Goal: Find specific page/section: Find specific page/section

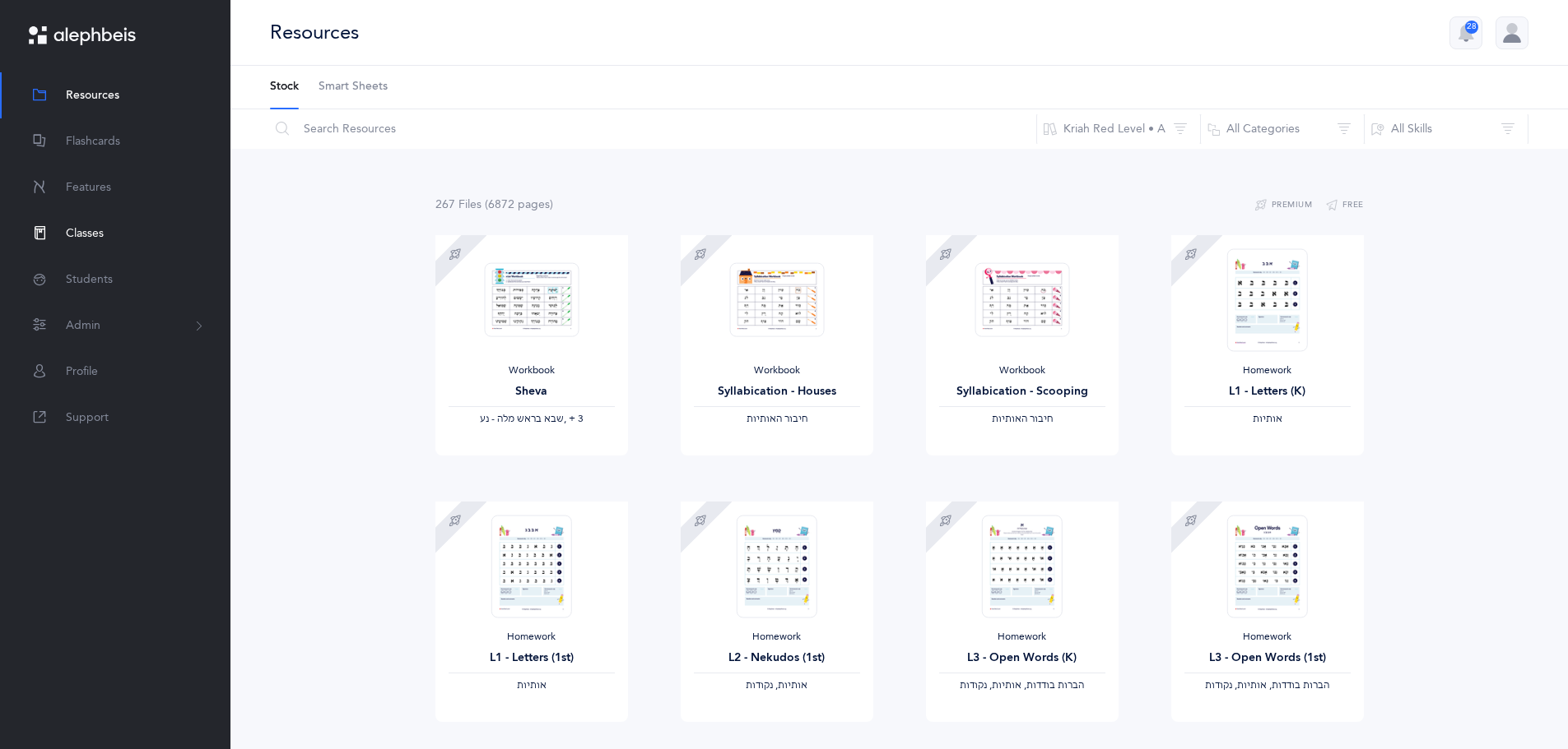
click at [96, 230] on span "Classes" at bounding box center [84, 233] width 38 height 17
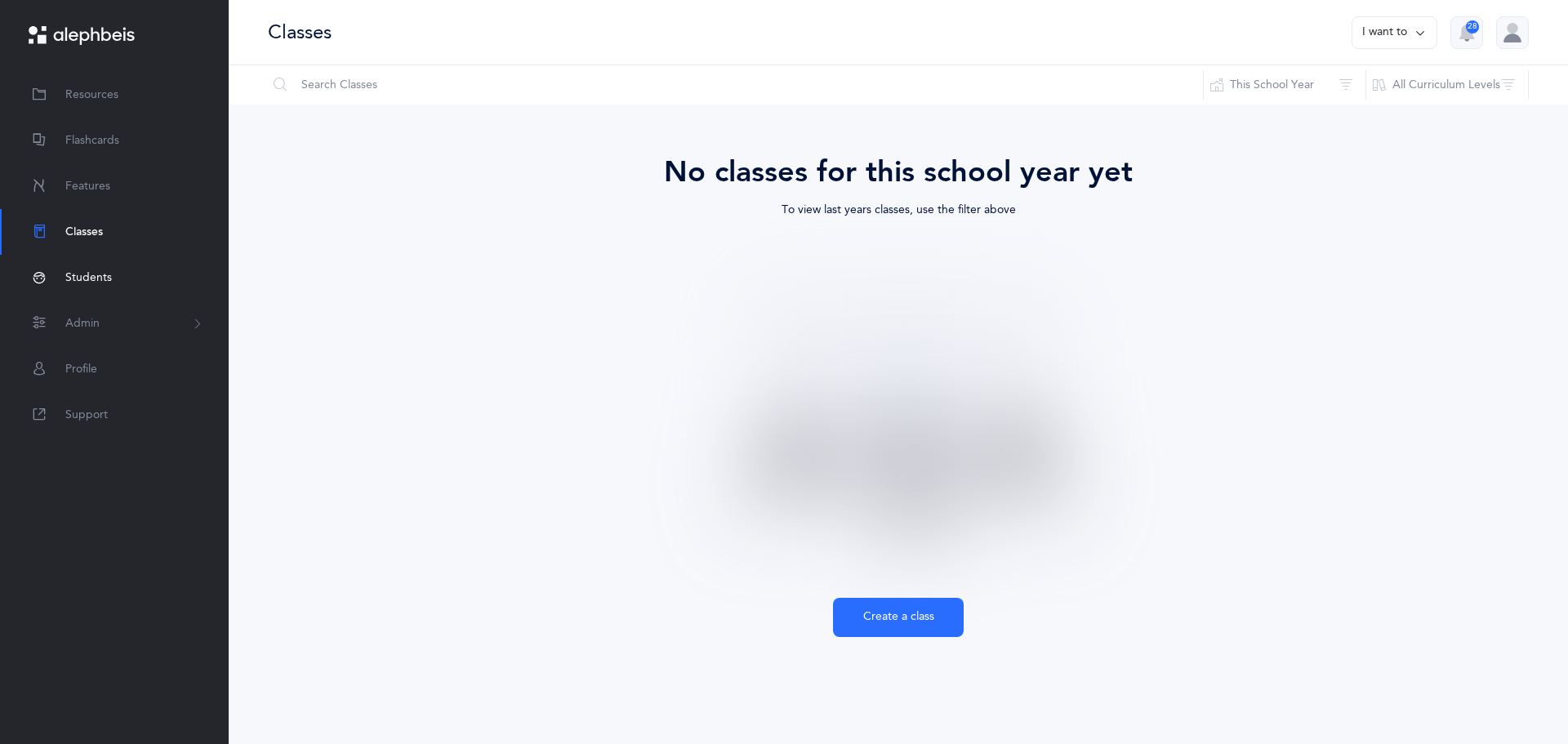
click at [122, 276] on link "Students" at bounding box center [114, 277] width 229 height 45
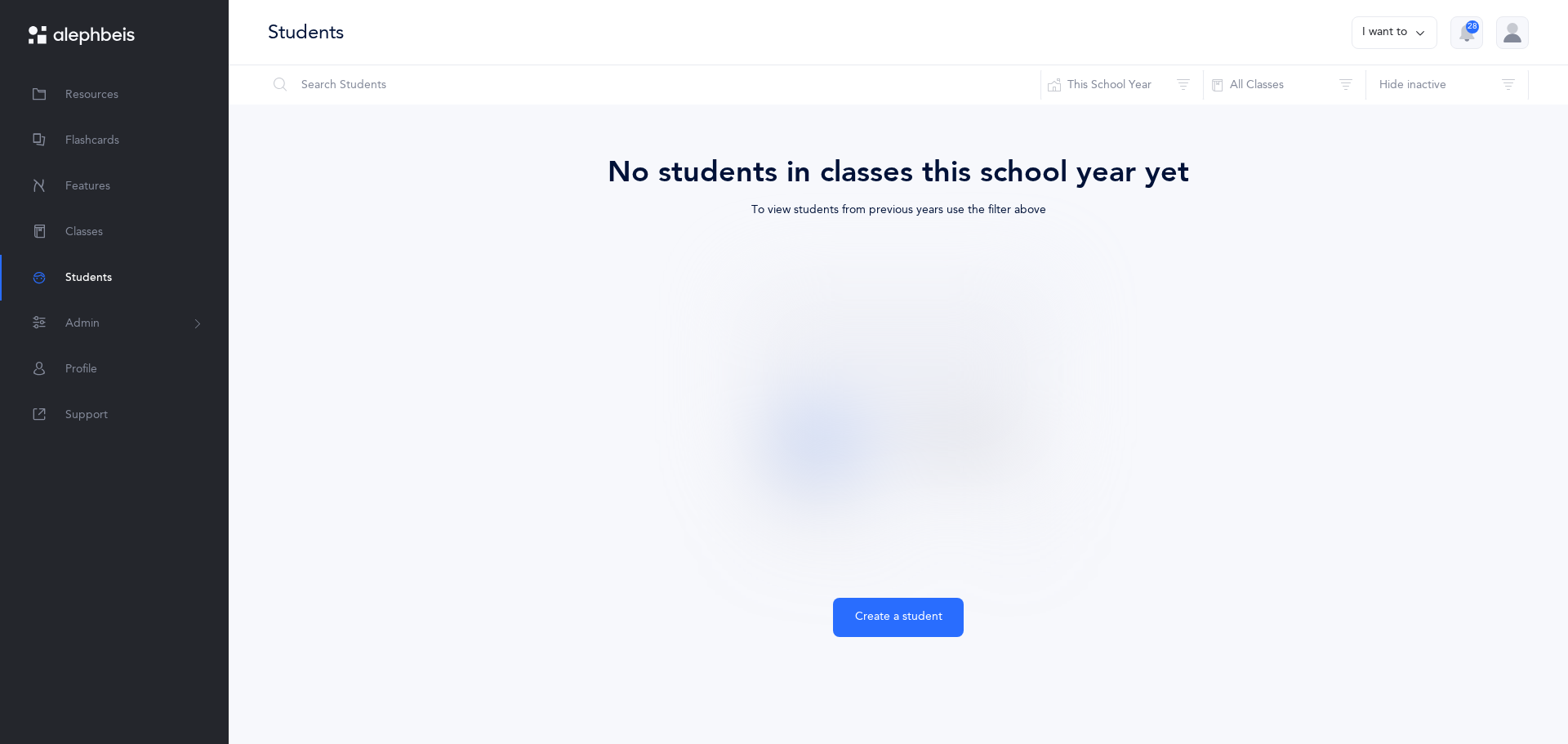
click at [1426, 36] on icon at bounding box center [1420, 32] width 13 height 18
click at [1427, 36] on button "I want to" at bounding box center [1395, 32] width 85 height 32
click at [1472, 25] on div "28" at bounding box center [1472, 27] width 13 height 13
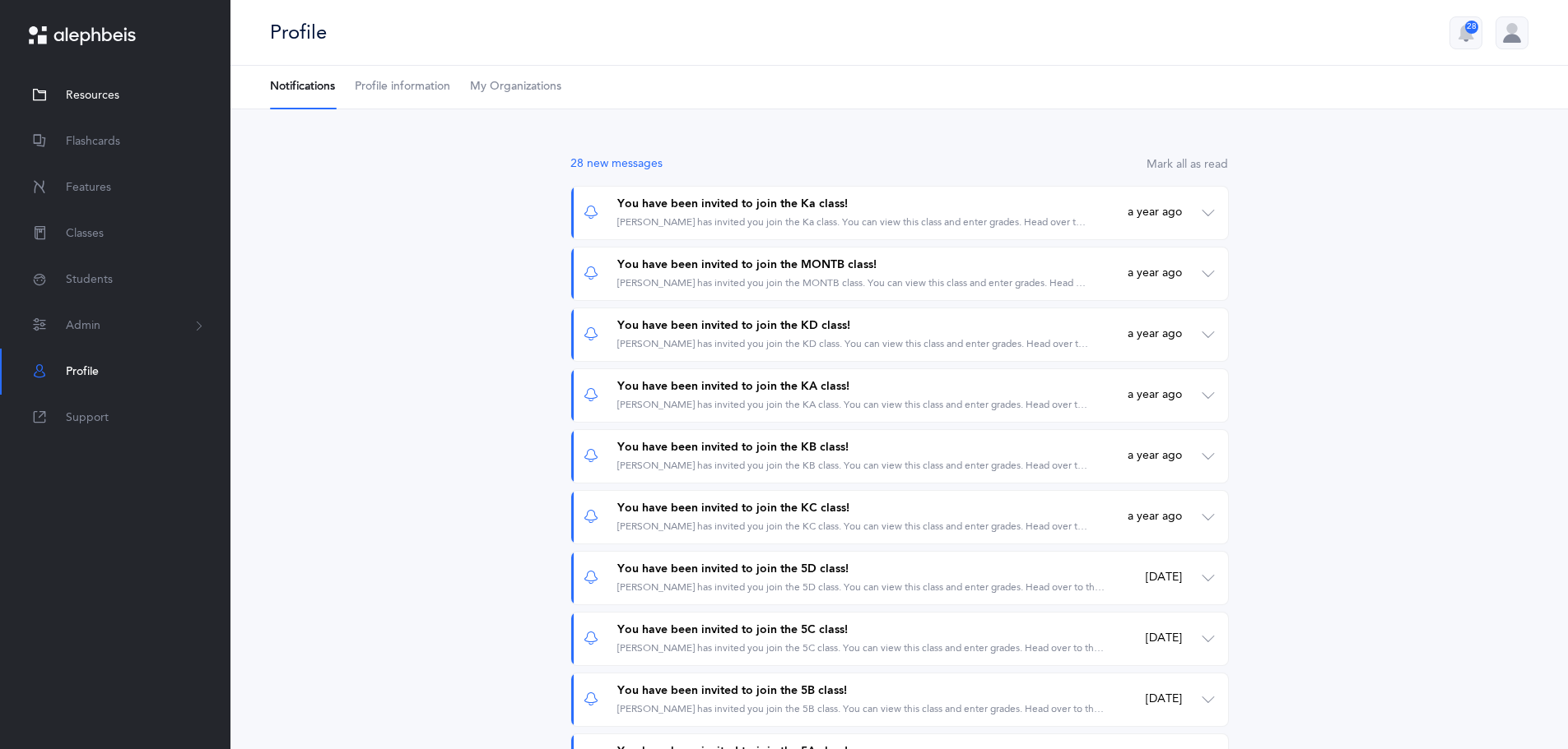
click at [94, 98] on span "Resources" at bounding box center [92, 95] width 53 height 17
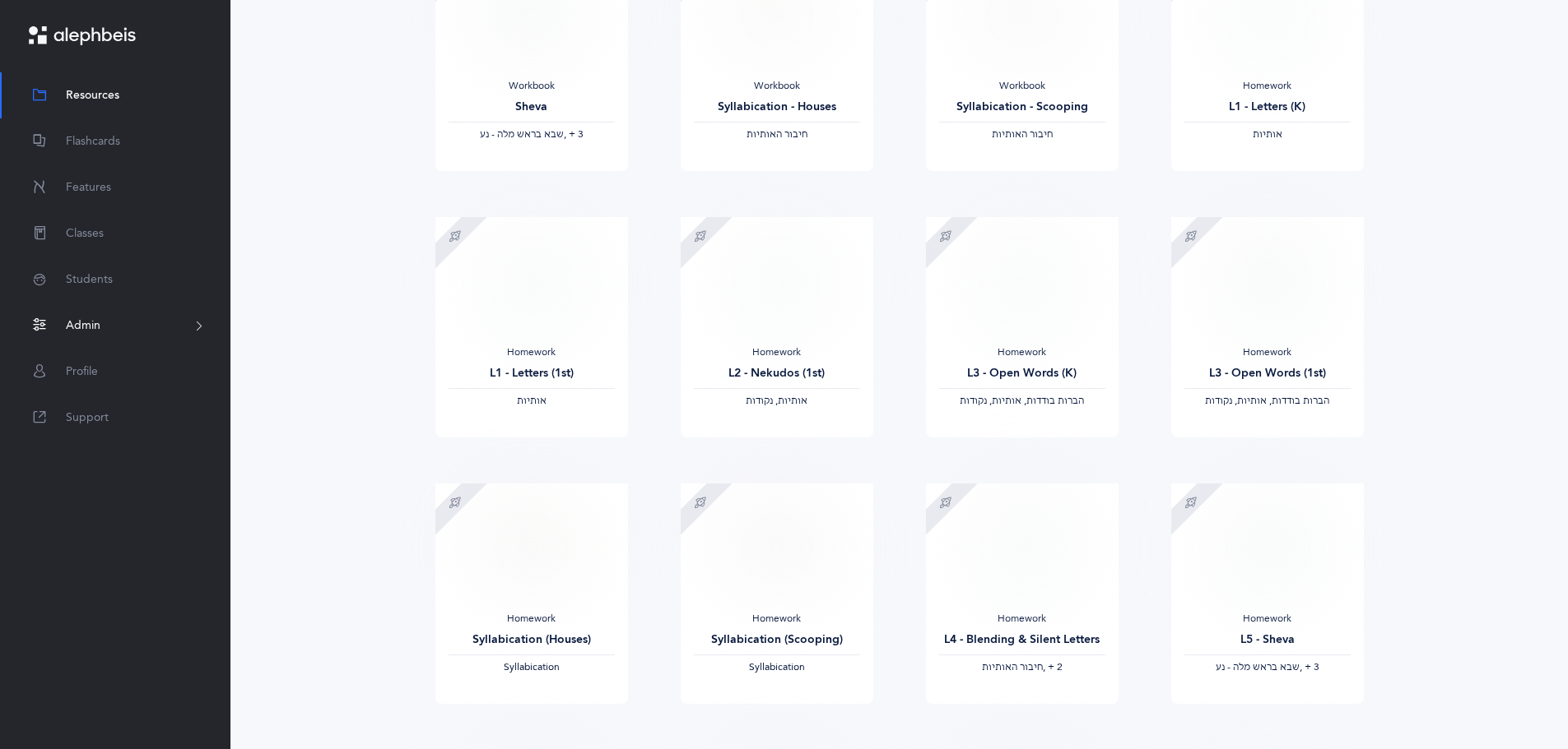
scroll to position [141, 0]
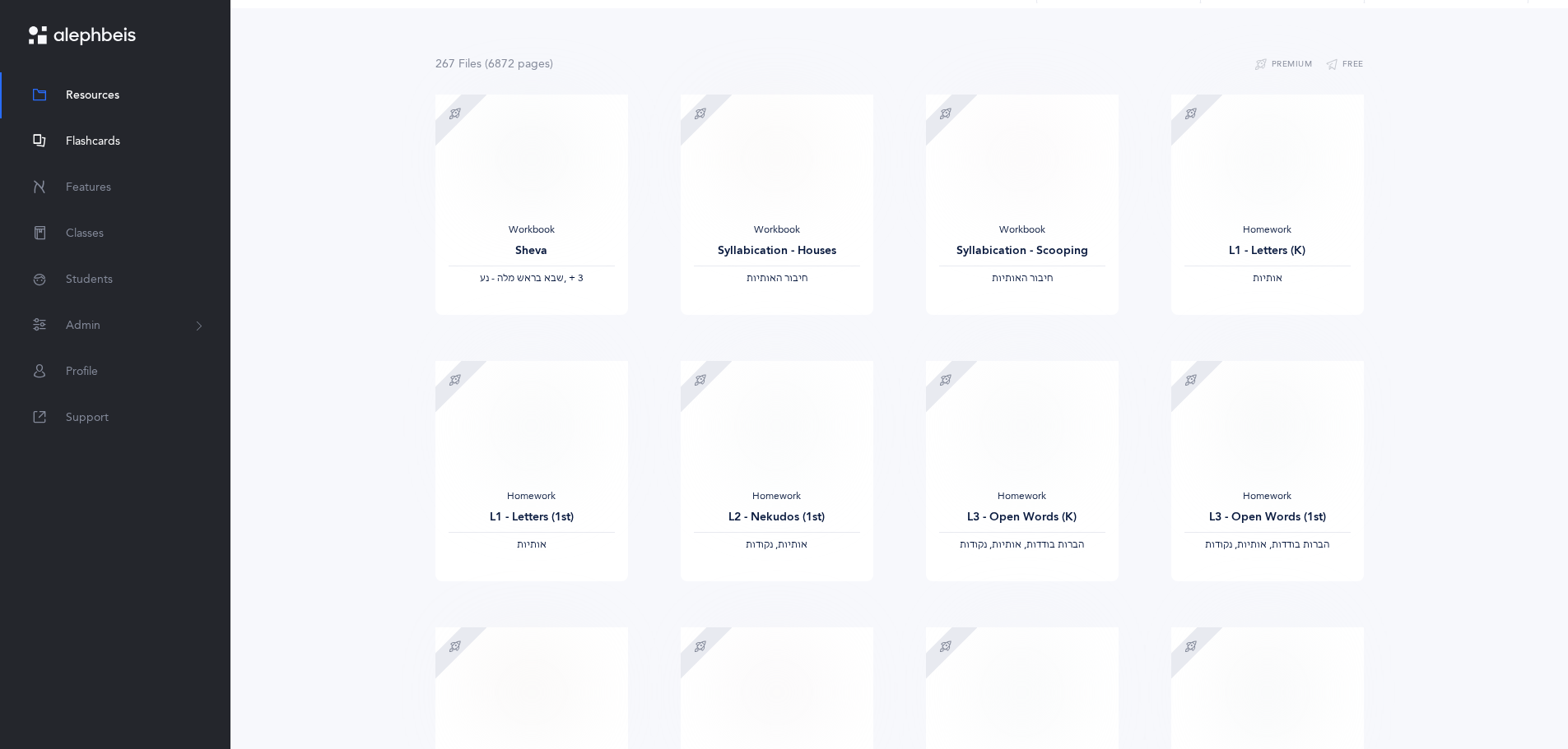
click at [150, 146] on link "Flashcards" at bounding box center [115, 141] width 231 height 46
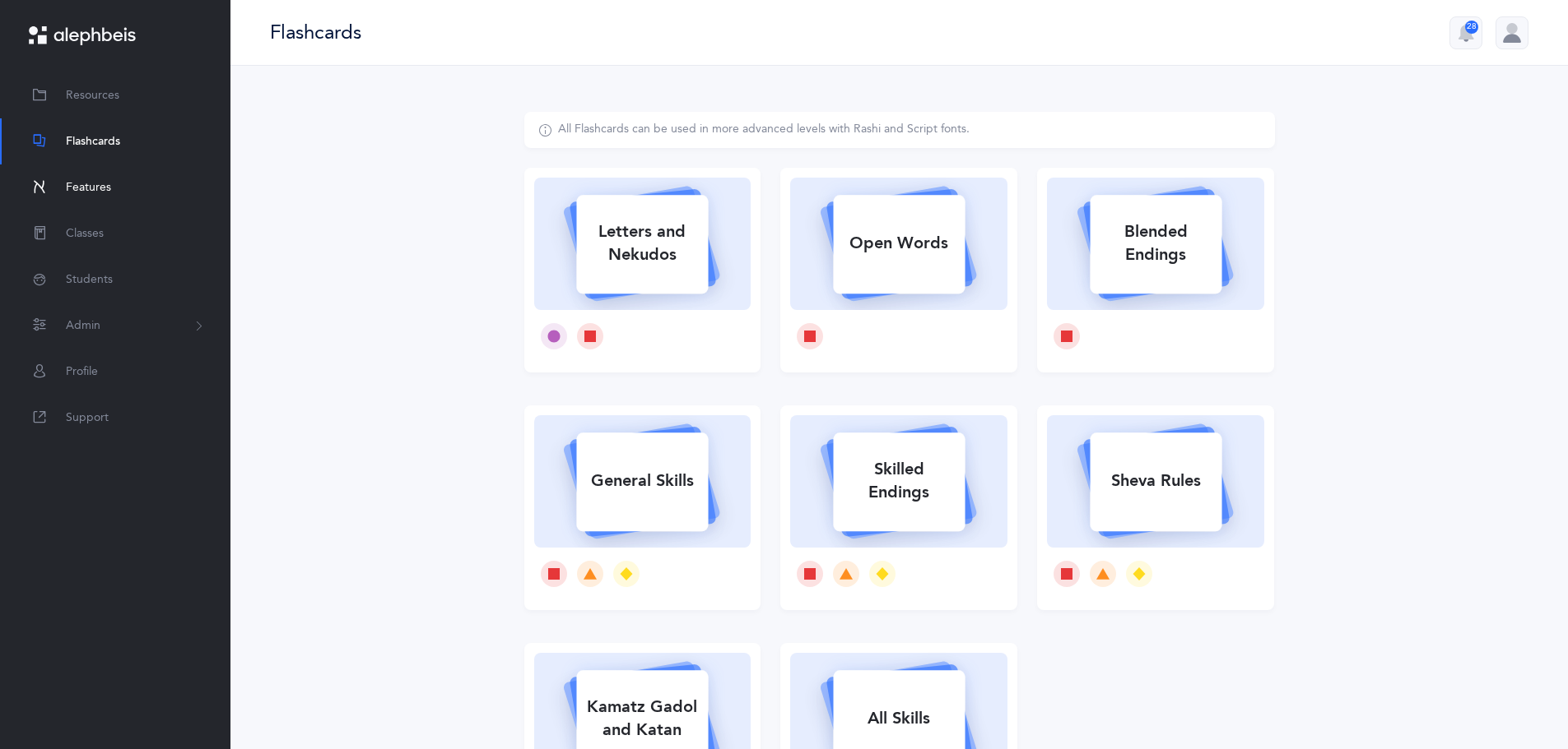
click at [108, 190] on span "Features" at bounding box center [88, 188] width 45 height 17
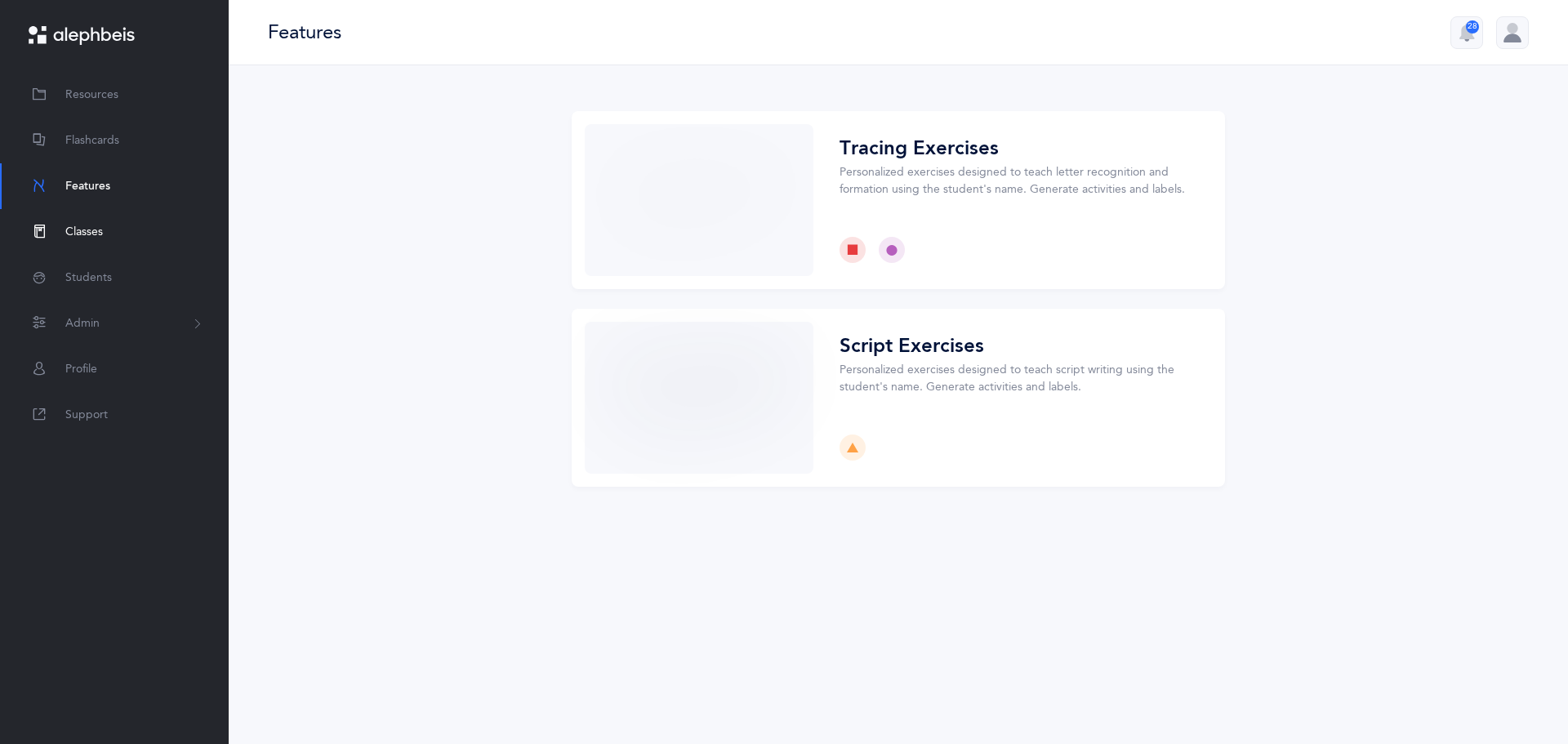
click at [107, 234] on link "Classes" at bounding box center [114, 231] width 229 height 45
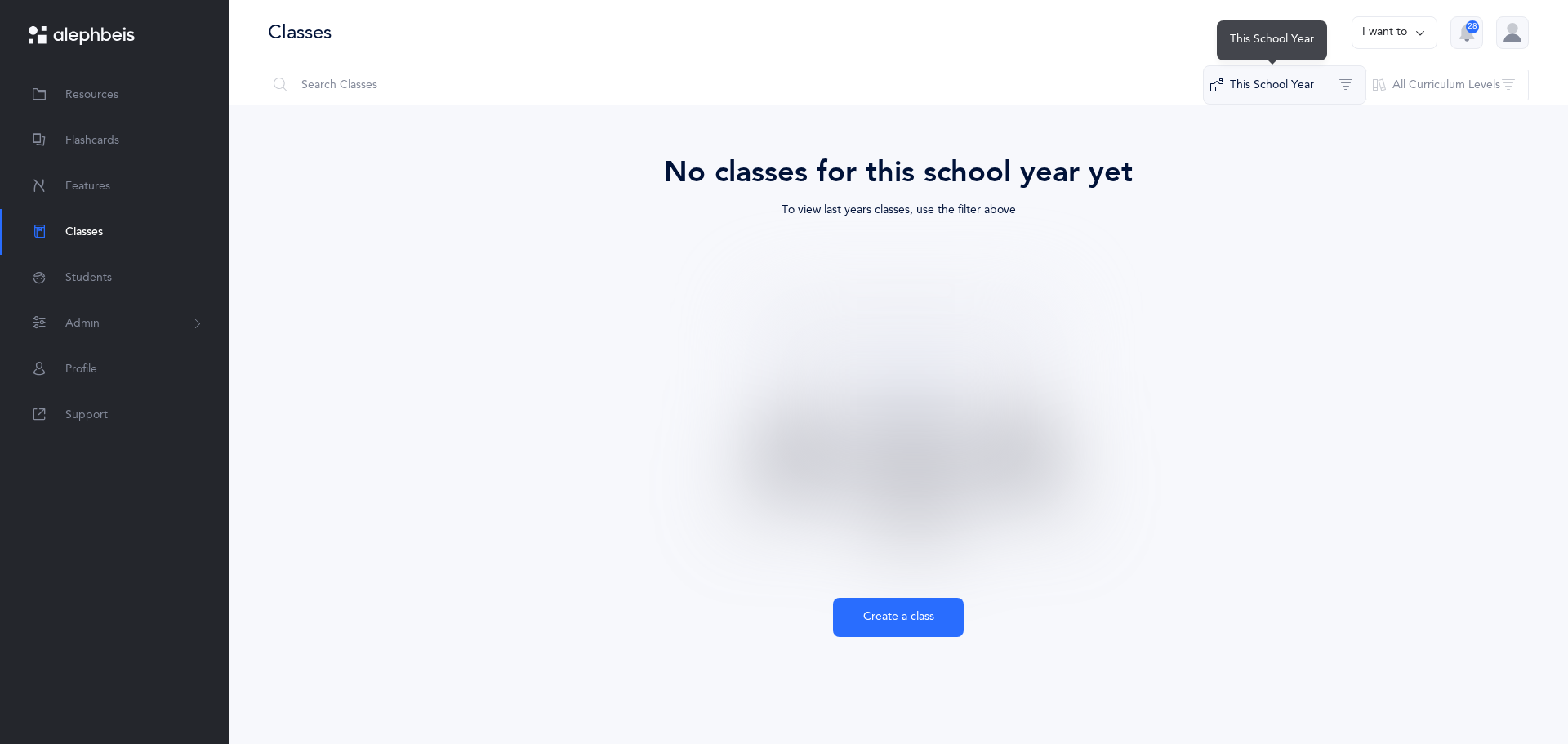
click at [1320, 101] on button "This School Year" at bounding box center [1284, 84] width 163 height 39
click at [1273, 202] on span "[DATE] - [DATE]" at bounding box center [1297, 203] width 83 height 13
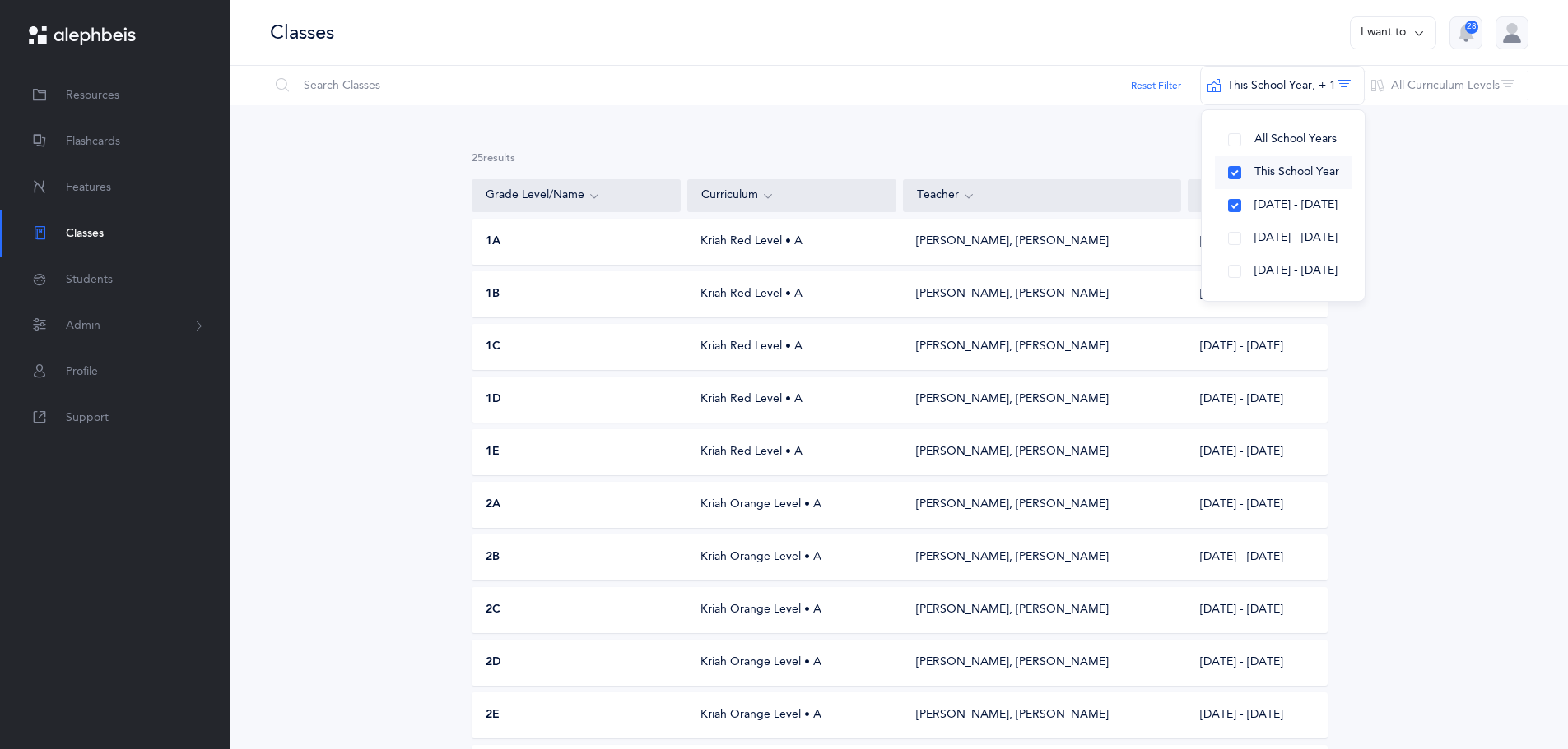
click at [1284, 169] on span "This School Year" at bounding box center [1296, 172] width 85 height 13
click at [1284, 172] on span "This School Year" at bounding box center [1296, 172] width 85 height 13
click at [1270, 204] on span "[DATE] - [DATE]" at bounding box center [1295, 205] width 83 height 13
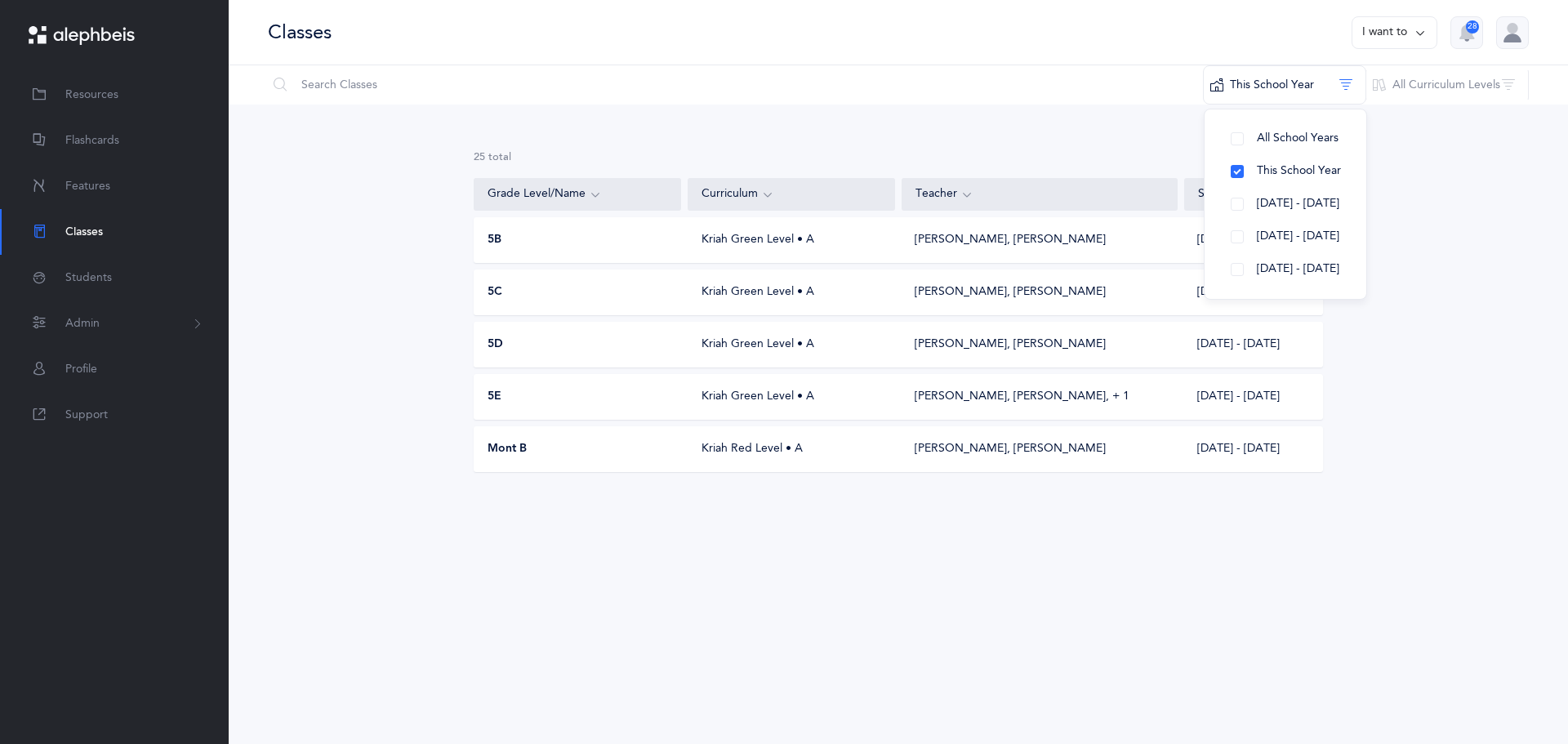
click at [1466, 223] on div "25 results total Grade Level/Name Curriculum Teacher School Year 5B Kriah Green…" at bounding box center [899, 325] width 1339 height 440
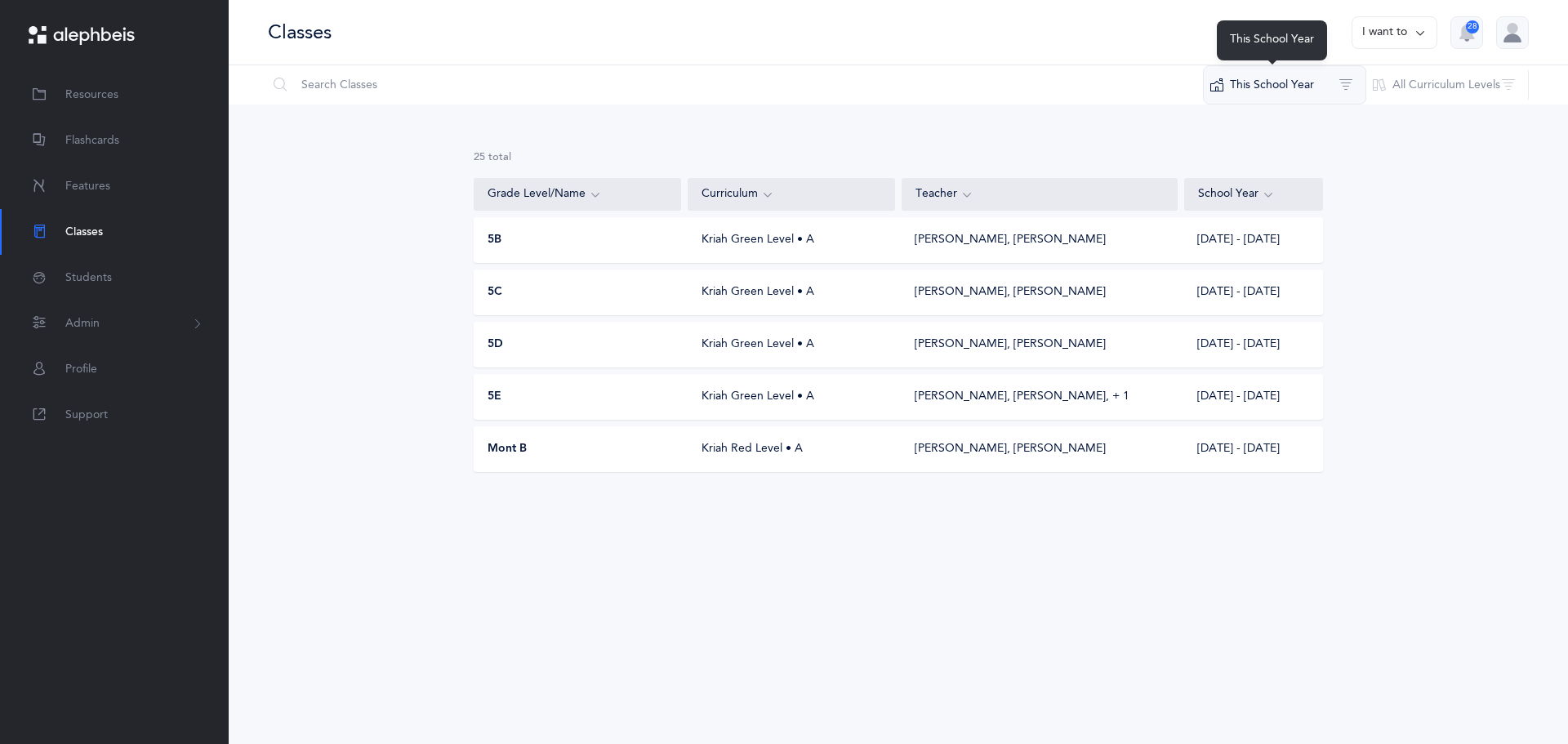
click at [1245, 79] on button "This School Year" at bounding box center [1284, 84] width 163 height 39
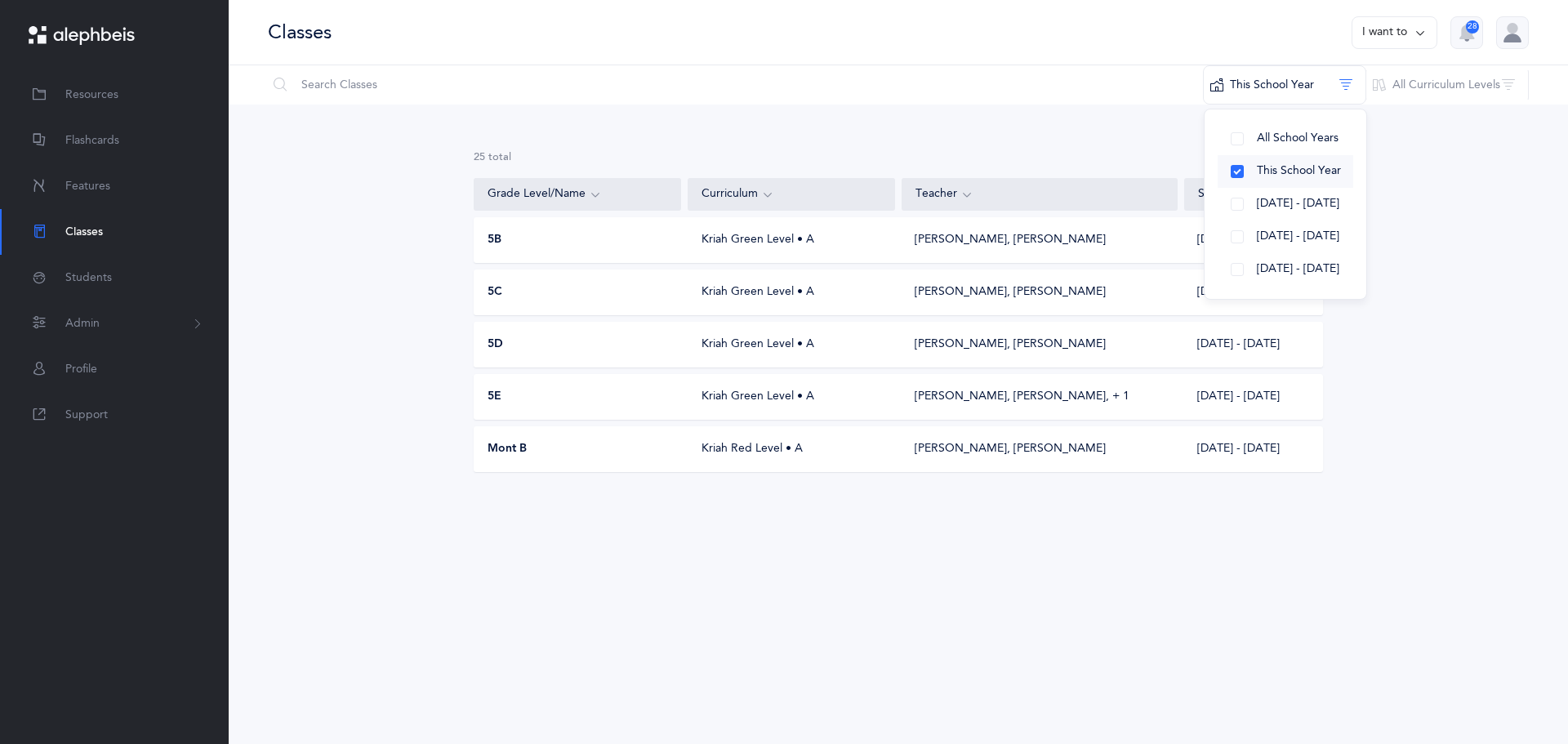
click at [1234, 170] on button "This School Year" at bounding box center [1285, 171] width 135 height 32
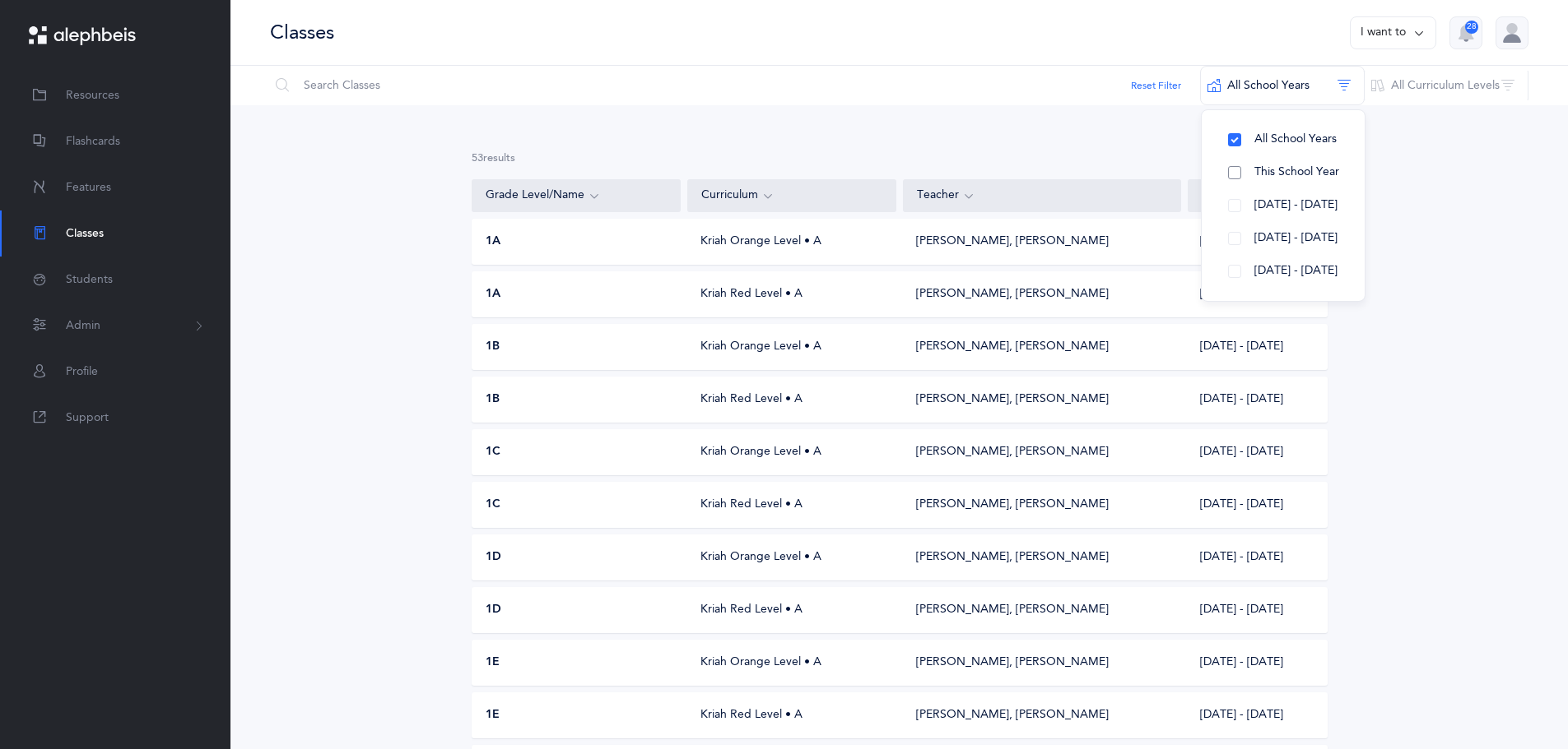
click at [1246, 169] on button "This School Year" at bounding box center [1283, 172] width 136 height 33
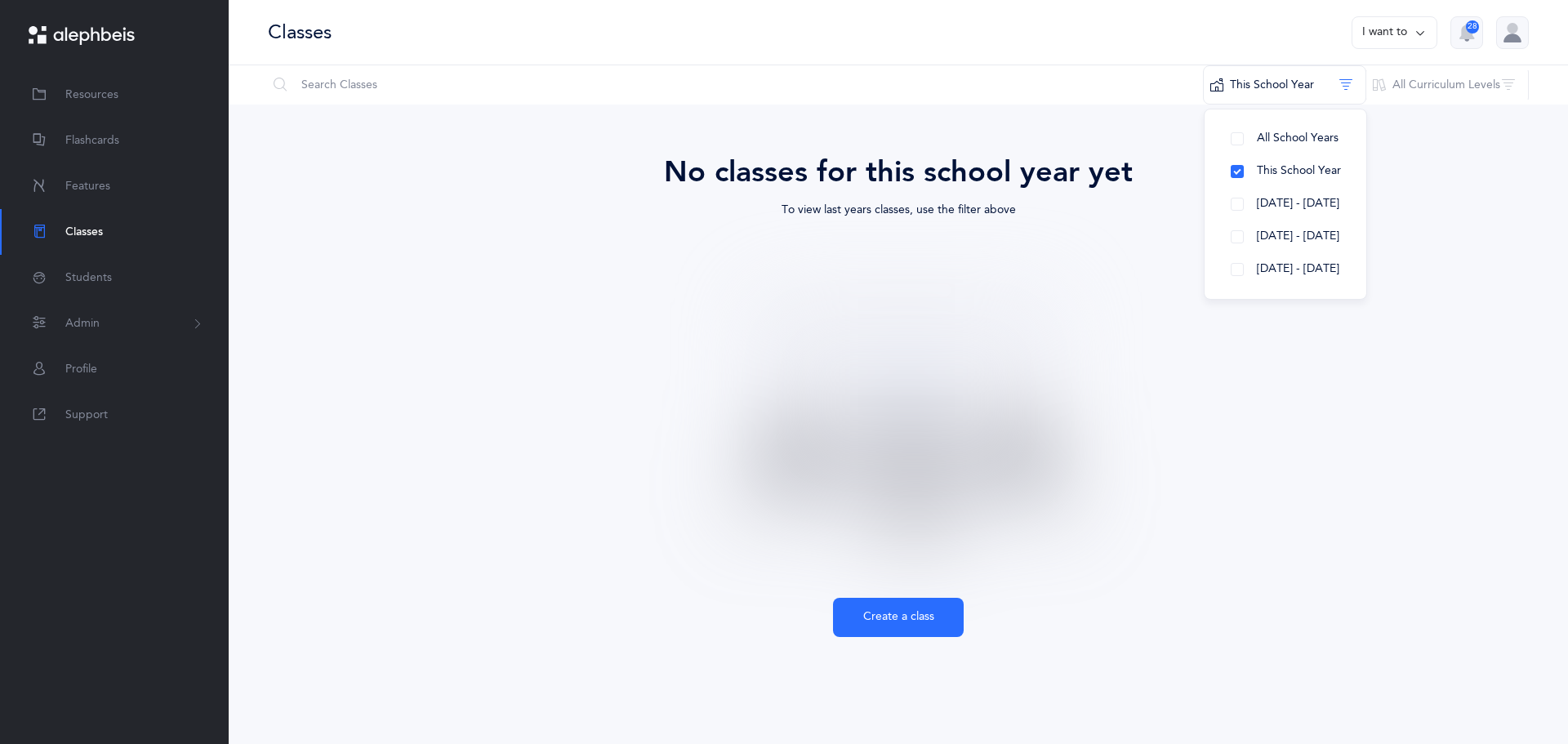
click at [1262, 608] on div "No classes for this school year yet To view last years classes, use the filter …" at bounding box center [899, 393] width 849 height 487
